Goal: Navigation & Orientation: Find specific page/section

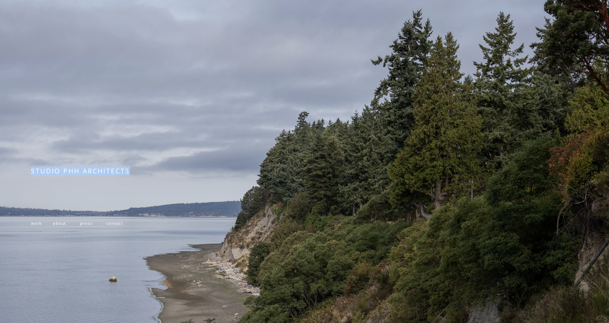
drag, startPoint x: 32, startPoint y: 173, endPoint x: 154, endPoint y: 173, distance: 122.3
click at [154, 173] on h3 "STUDIO PHH ARCHITECTS" at bounding box center [143, 171] width 224 height 9
click at [177, 154] on div at bounding box center [304, 211] width 609 height 423
drag, startPoint x: 32, startPoint y: 173, endPoint x: 217, endPoint y: 167, distance: 185.0
click at [217, 167] on div "STUDIO PHH ARCHITECTS work about press contact" at bounding box center [304, 211] width 609 height 423
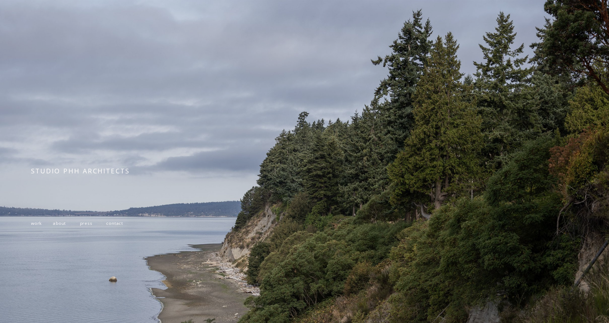
click at [39, 225] on span "work" at bounding box center [36, 223] width 11 height 6
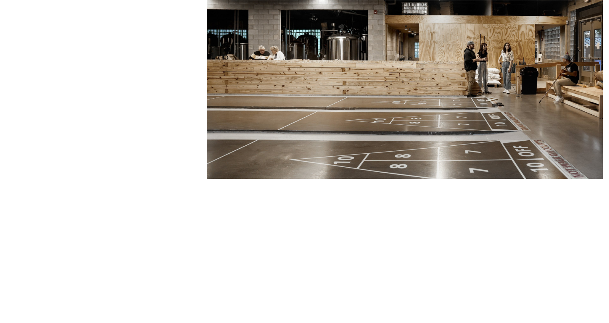
scroll to position [2014, 0]
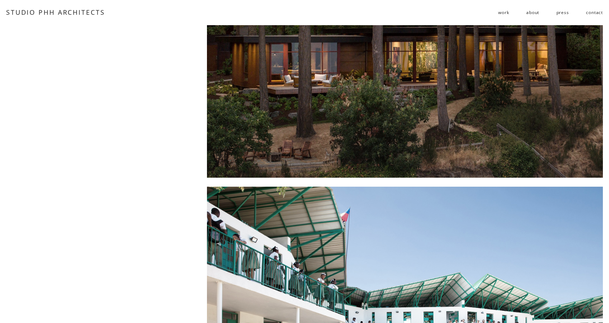
scroll to position [0, 0]
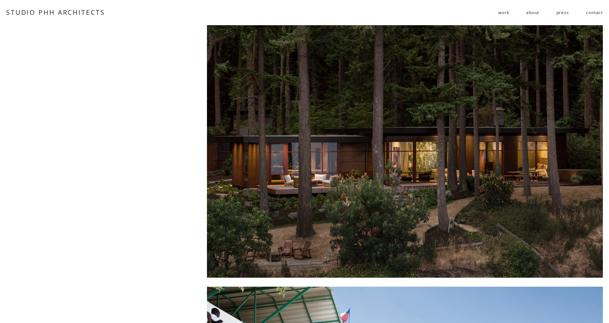
click at [0, 0] on span "public" at bounding box center [0, 0] width 0 height 0
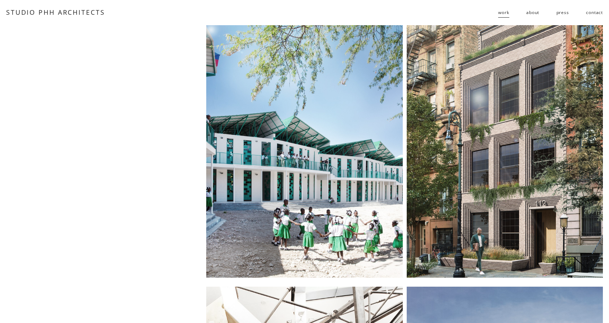
click at [313, 161] on div at bounding box center [304, 151] width 196 height 253
click at [532, 12] on link "about" at bounding box center [532, 13] width 13 height 12
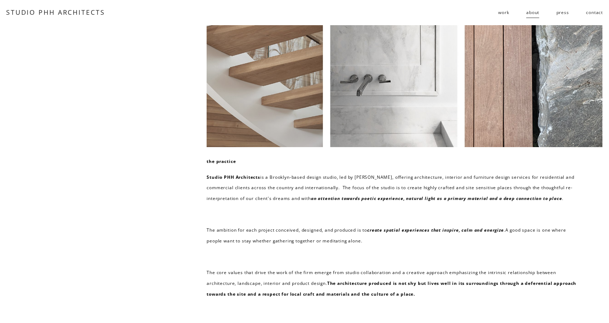
click at [596, 9] on link "contact" at bounding box center [594, 13] width 17 height 12
